Goal: Find specific page/section: Find specific page/section

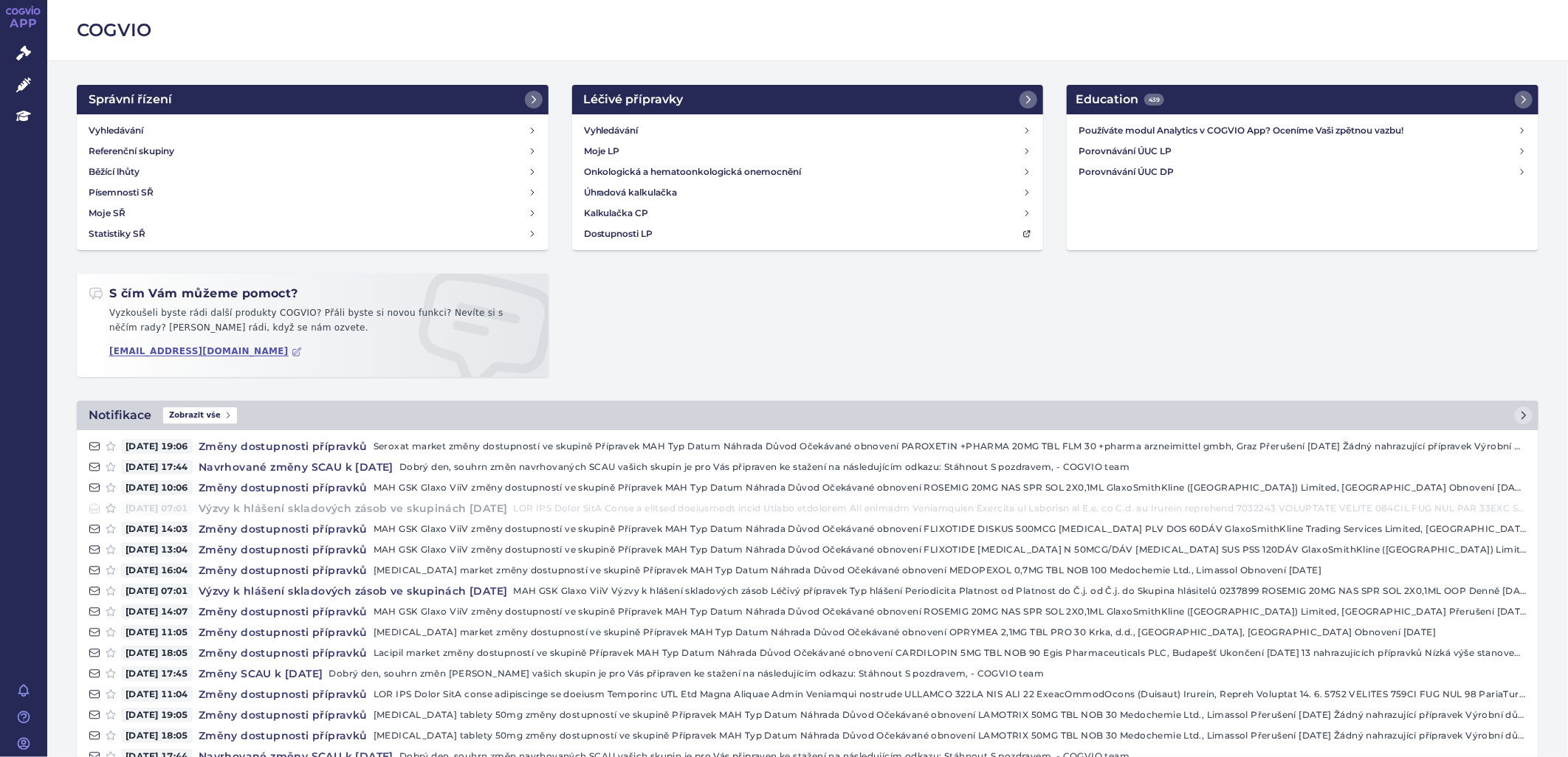
click at [607, 119] on div "Vyhledávání Moje LP Onkologická a hematoonkologická onemocnění Úhradová kalkula…" at bounding box center [807, 182] width 472 height 136
click at [610, 124] on h4 "Vyhledávání" at bounding box center [611, 130] width 55 height 15
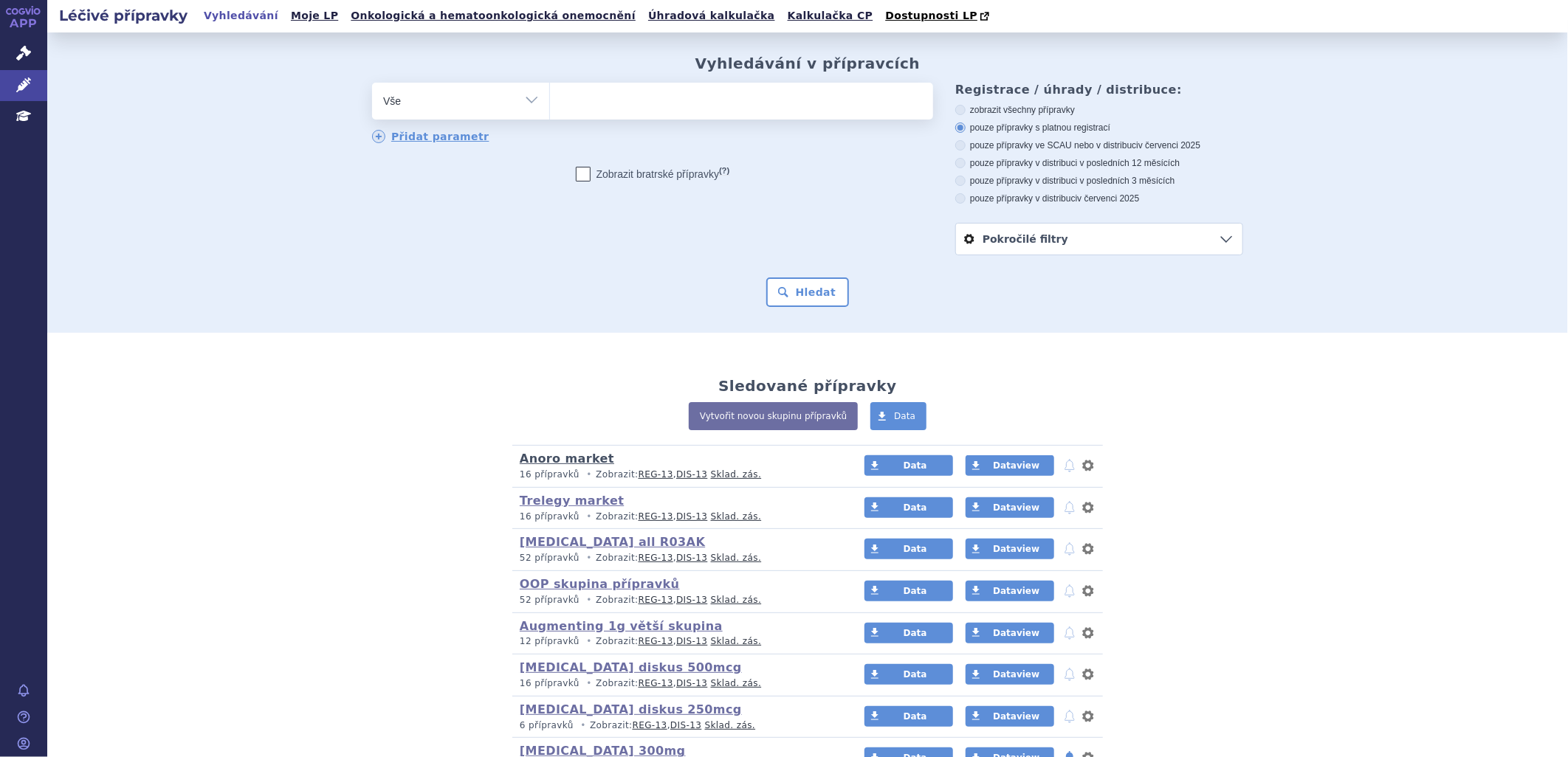
click at [579, 465] on link "Anoro market" at bounding box center [567, 459] width 94 height 14
